Goal: Transaction & Acquisition: Subscribe to service/newsletter

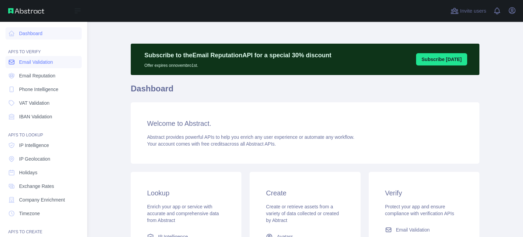
drag, startPoint x: 0, startPoint y: 0, endPoint x: 49, endPoint y: 64, distance: 80.3
click at [49, 64] on span "Email Validation" at bounding box center [36, 62] width 34 height 7
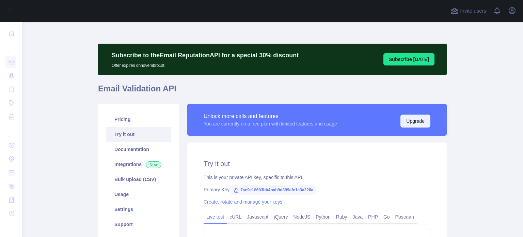
click at [414, 120] on button "Upgrade" at bounding box center [415, 120] width 30 height 13
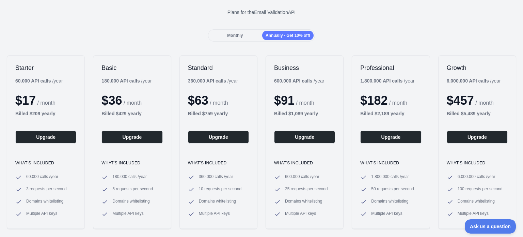
scroll to position [68, 0]
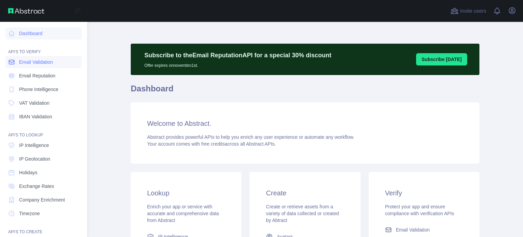
click at [47, 65] on span "Email Validation" at bounding box center [36, 62] width 34 height 7
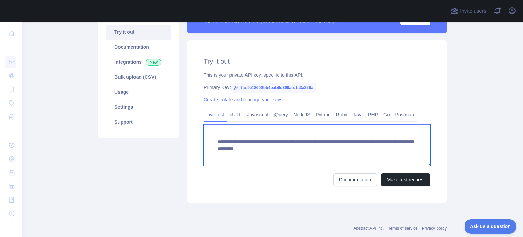
drag, startPoint x: 414, startPoint y: 149, endPoint x: 209, endPoint y: 141, distance: 205.4
click at [209, 141] on textarea "**********" at bounding box center [317, 145] width 227 height 42
click at [390, 139] on textarea "**********" at bounding box center [317, 145] width 227 height 42
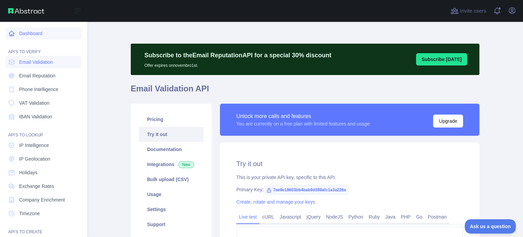
click at [38, 33] on link "Dashboard" at bounding box center [43, 33] width 76 height 12
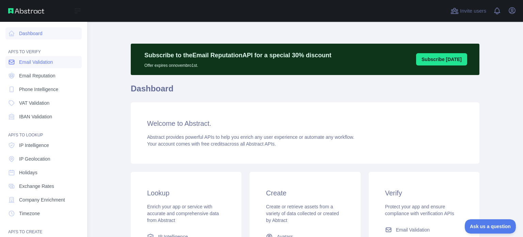
drag, startPoint x: 32, startPoint y: 64, endPoint x: 37, endPoint y: 64, distance: 5.1
click at [33, 64] on span "Email Validation" at bounding box center [36, 62] width 34 height 7
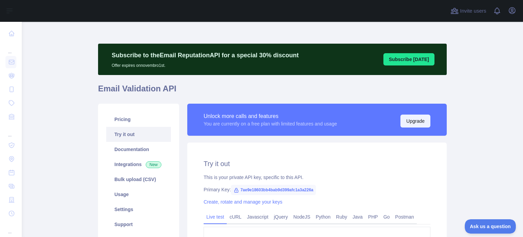
click at [412, 123] on button "Upgrade" at bounding box center [415, 120] width 30 height 13
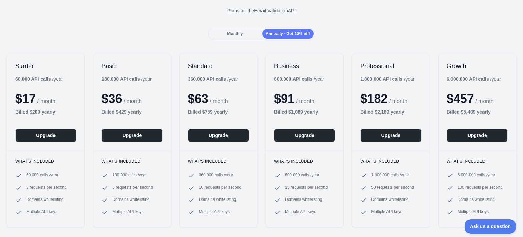
scroll to position [68, 0]
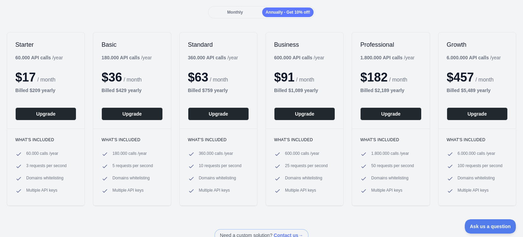
click at [235, 14] on span "Monthly" at bounding box center [235, 12] width 16 height 5
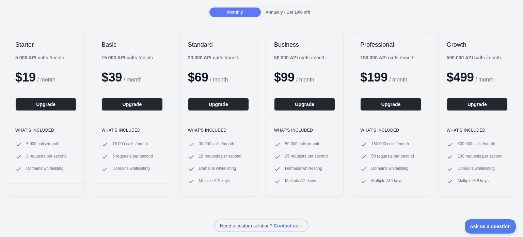
click at [278, 11] on span "Annually - Get 10% off!" at bounding box center [287, 12] width 45 height 5
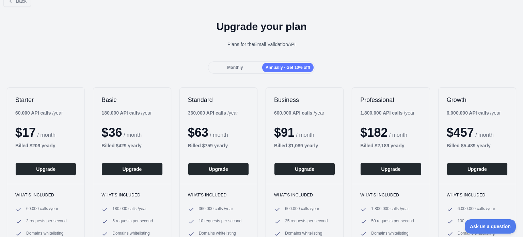
scroll to position [0, 0]
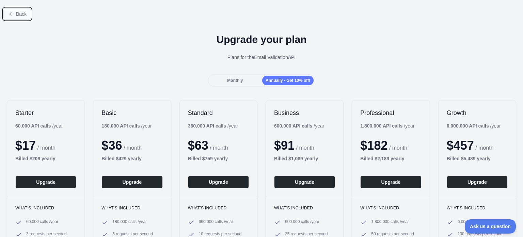
click at [16, 11] on span "Back" at bounding box center [21, 13] width 11 height 5
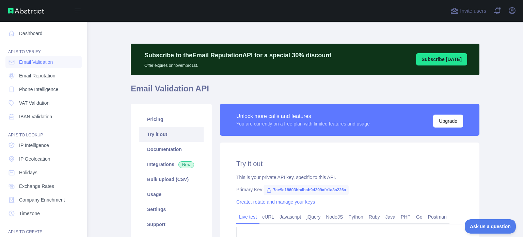
click at [18, 12] on img at bounding box center [26, 10] width 36 height 5
click at [30, 11] on img at bounding box center [26, 10] width 36 height 5
click at [25, 32] on link "Dashboard" at bounding box center [43, 33] width 76 height 12
